Goal: Transaction & Acquisition: Purchase product/service

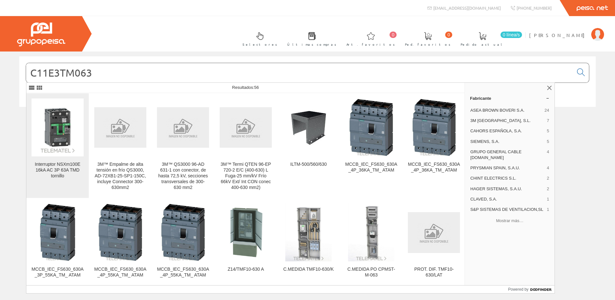
type input "C11E3TM063"
click at [57, 141] on img at bounding box center [58, 127] width 52 height 52
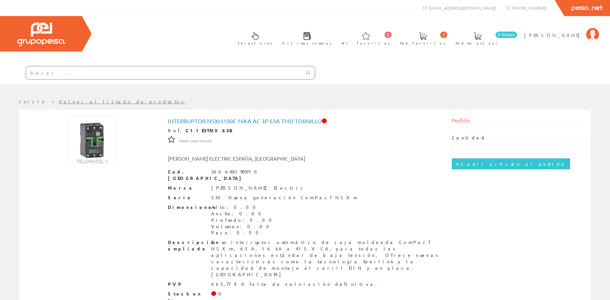
click at [76, 74] on input "text" at bounding box center [164, 72] width 276 height 13
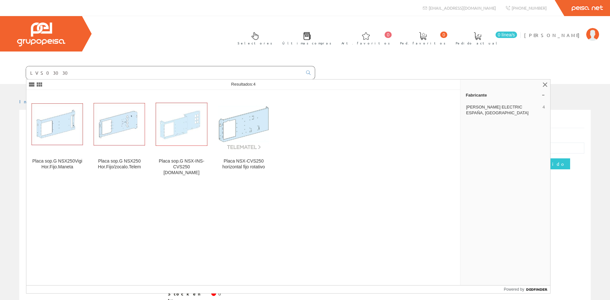
type input "LVS03030"
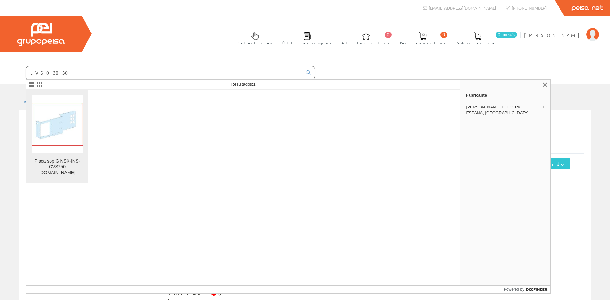
click at [62, 137] on img at bounding box center [57, 124] width 51 height 43
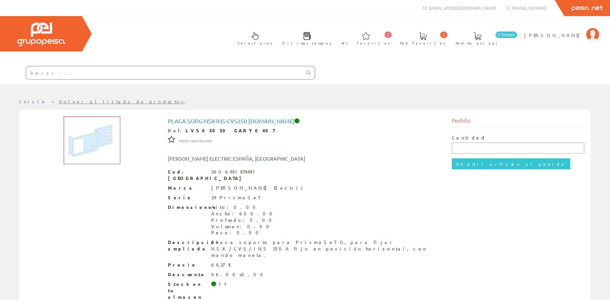
click at [472, 151] on input "text" at bounding box center [518, 147] width 132 height 11
type input "1"
click at [463, 166] on input "Añadir artículo al pedido" at bounding box center [511, 163] width 118 height 11
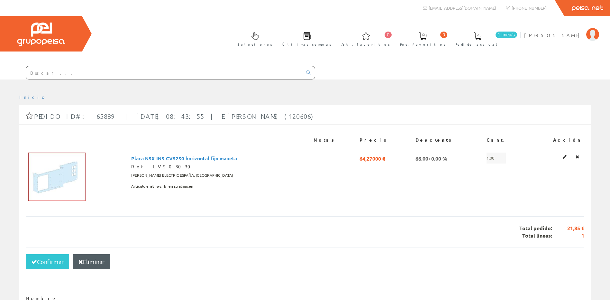
click at [66, 75] on input "text" at bounding box center [164, 72] width 276 height 13
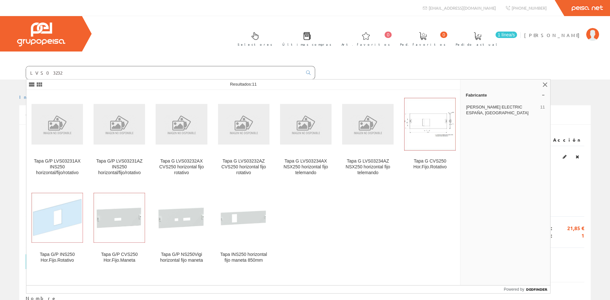
type input "LVS03232"
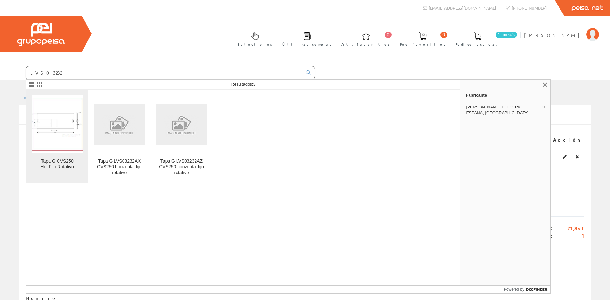
click at [60, 134] on img at bounding box center [57, 124] width 51 height 52
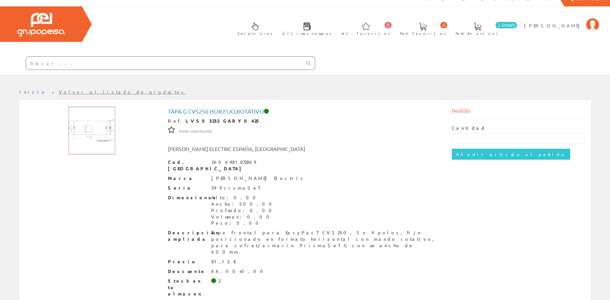
scroll to position [18, 0]
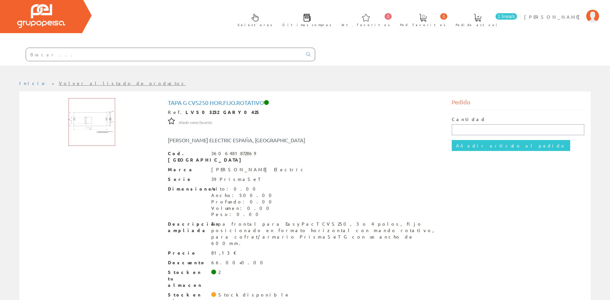
click at [465, 130] on input "text" at bounding box center [518, 129] width 132 height 11
type input "1"
click at [455, 149] on input "Añadir artículo al pedido" at bounding box center [511, 145] width 118 height 11
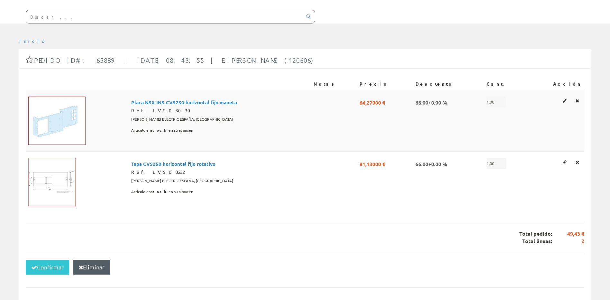
scroll to position [64, 0]
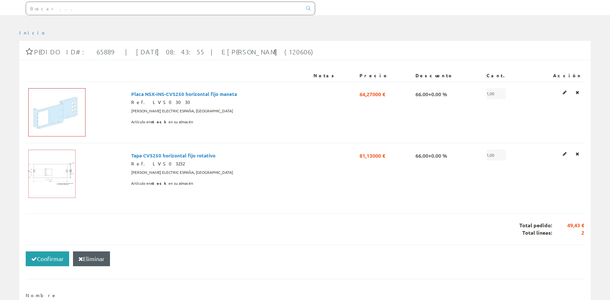
click at [43, 253] on button "Confirmar" at bounding box center [47, 258] width 43 height 15
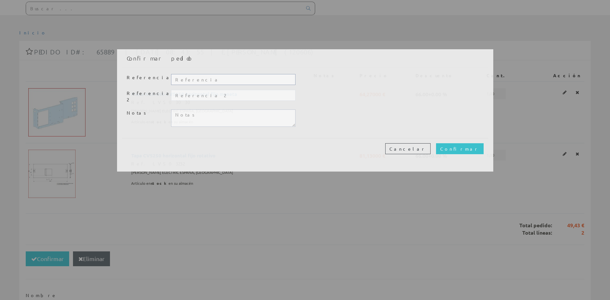
click at [215, 83] on input "text" at bounding box center [233, 79] width 124 height 11
type input "C"
click at [197, 75] on input "text" at bounding box center [233, 79] width 124 height 11
type input "225089"
click at [206, 97] on input "text" at bounding box center [233, 95] width 124 height 11
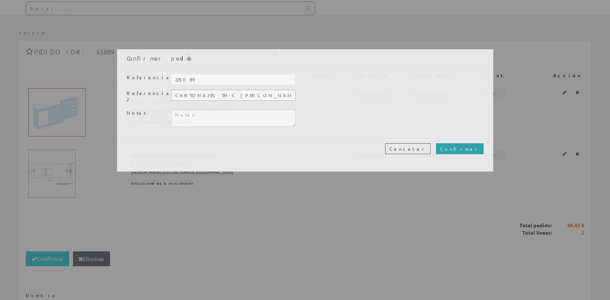
type input "CARTONAJES TN-C BOBST"
click at [476, 143] on input "Confirmar" at bounding box center [460, 148] width 48 height 11
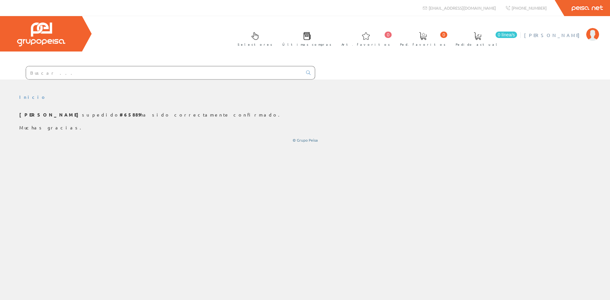
click at [570, 36] on span "[PERSON_NAME]" at bounding box center [553, 35] width 59 height 6
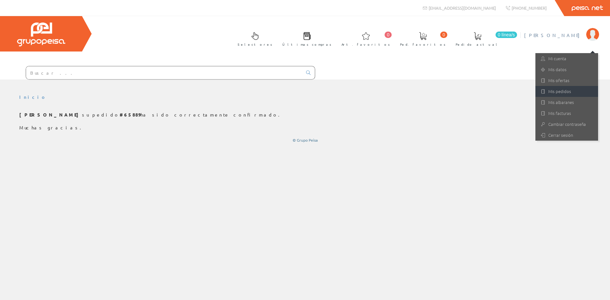
click at [568, 88] on link "Mis pedidos" at bounding box center [566, 91] width 63 height 11
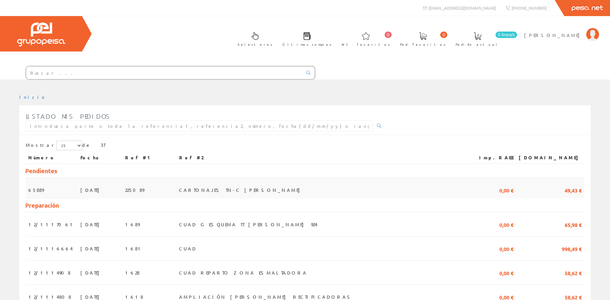
click at [93, 187] on td "[DATE]" at bounding box center [100, 188] width 45 height 20
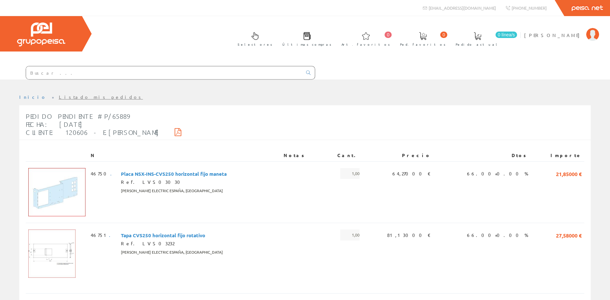
click at [175, 131] on icon at bounding box center [178, 132] width 7 height 5
